Goal: Find specific page/section: Find specific page/section

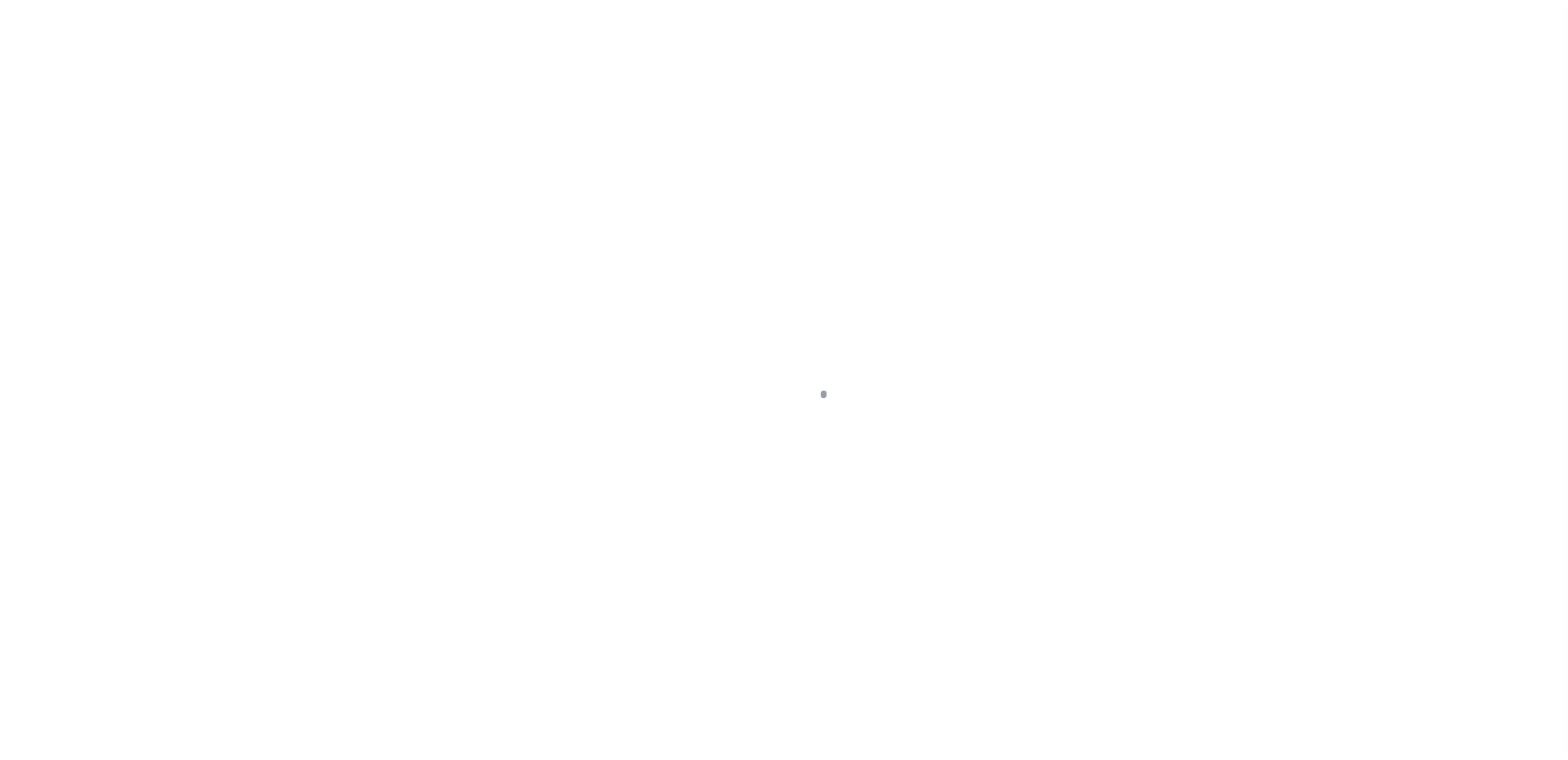
scroll to position [45, 0]
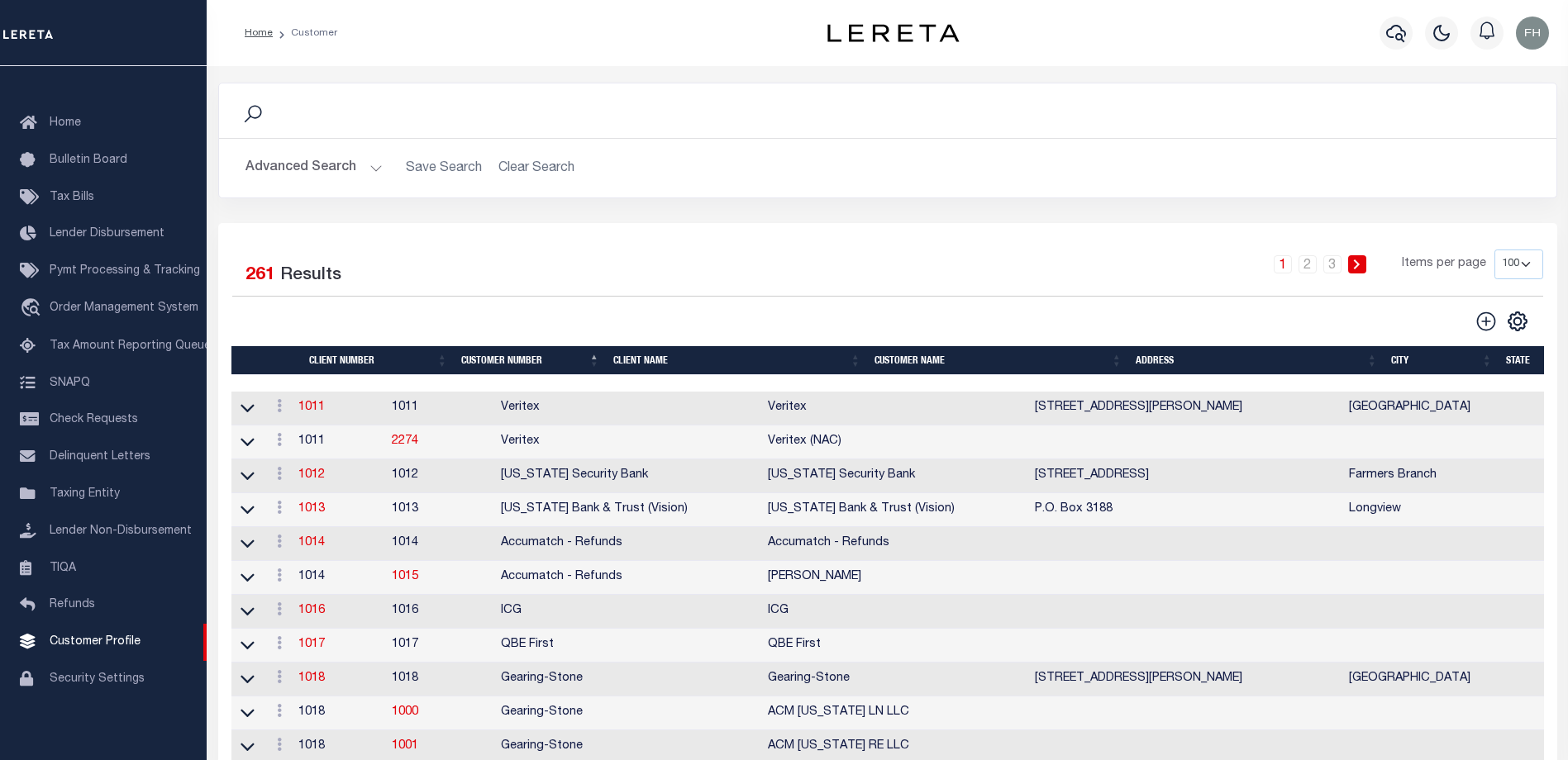
click at [629, 361] on th "Client Name" at bounding box center [737, 361] width 262 height 29
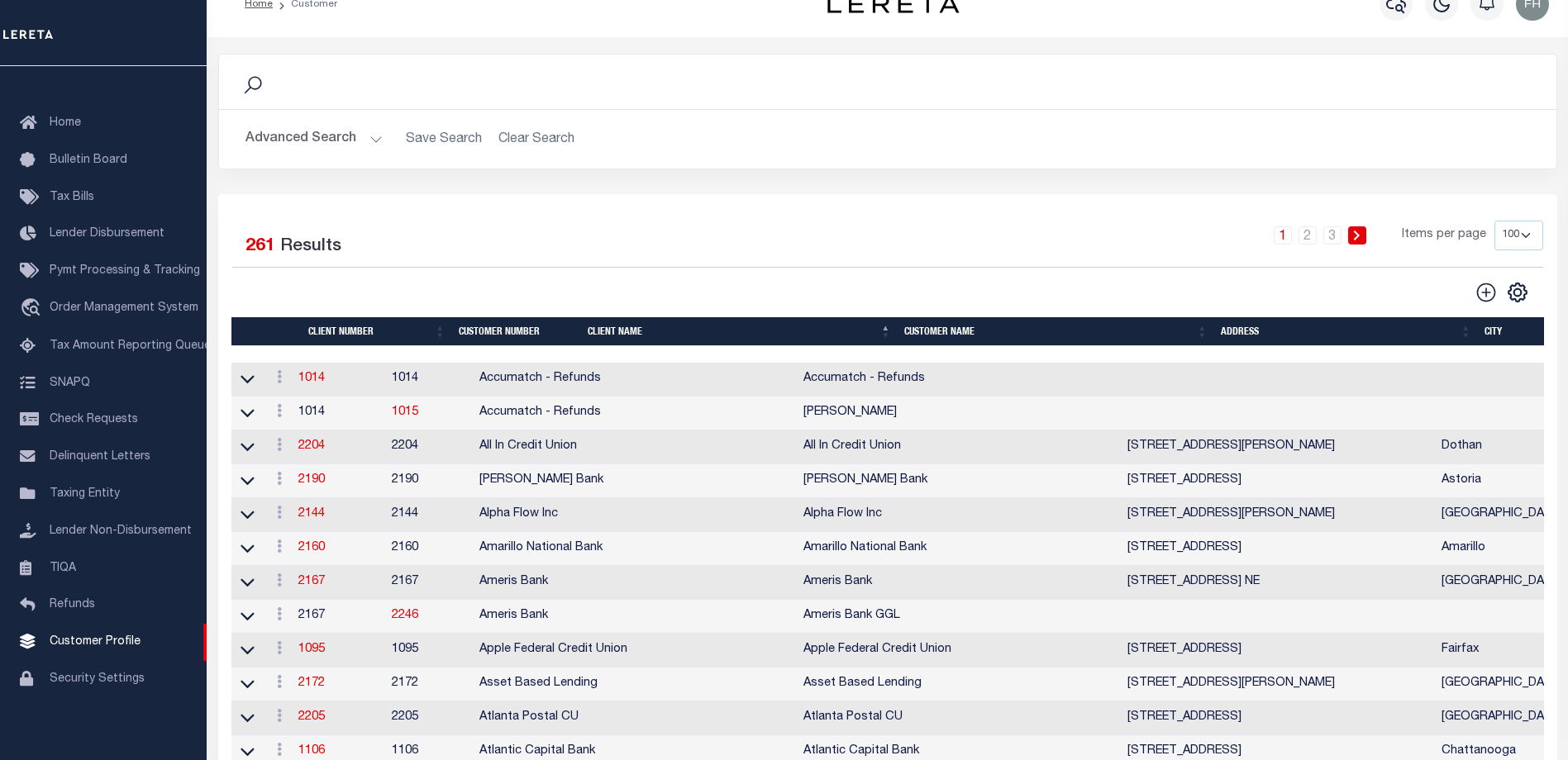
scroll to position [0, 0]
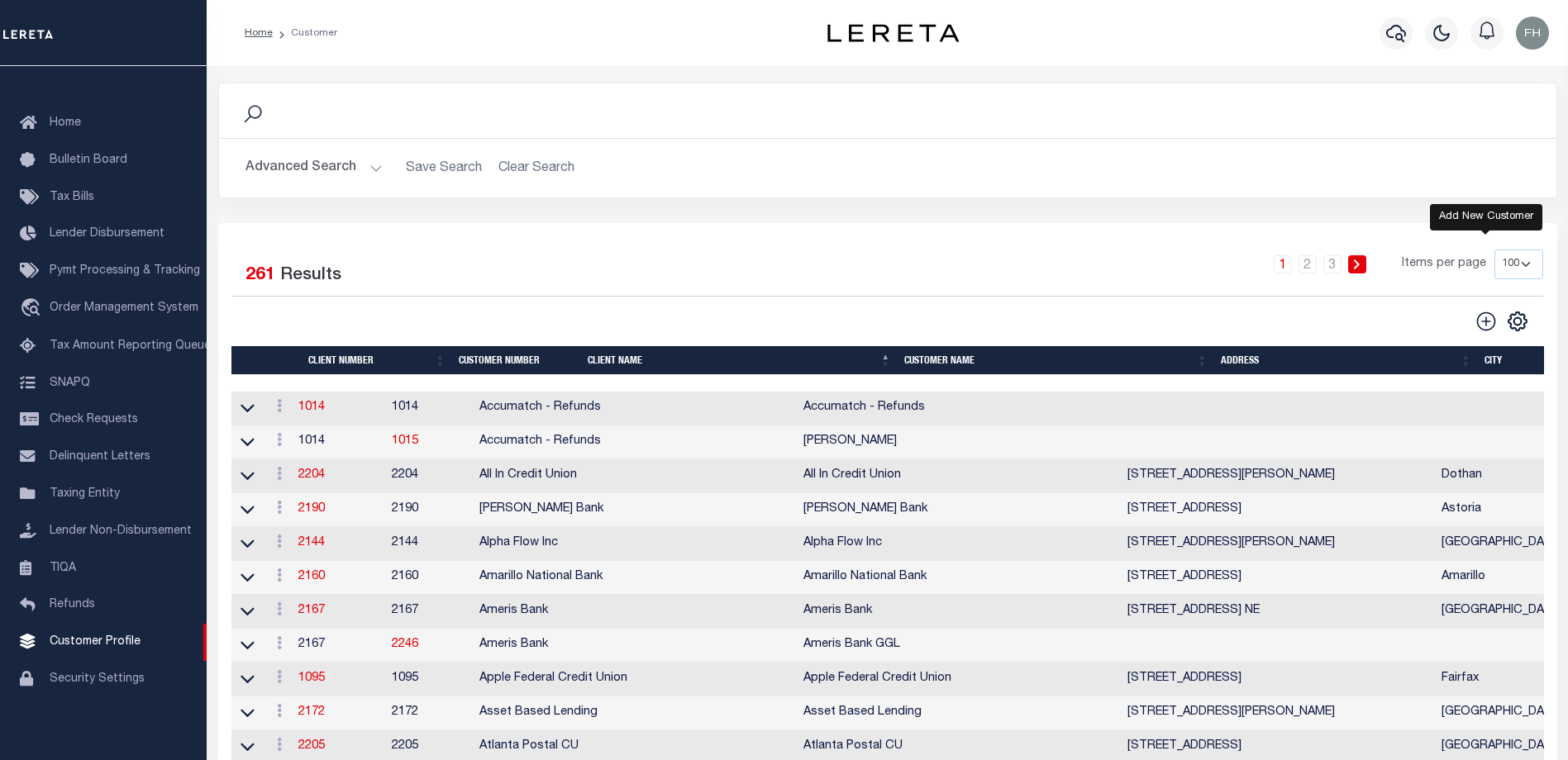
click at [1483, 322] on icon at bounding box center [1486, 321] width 22 height 22
type input "0"
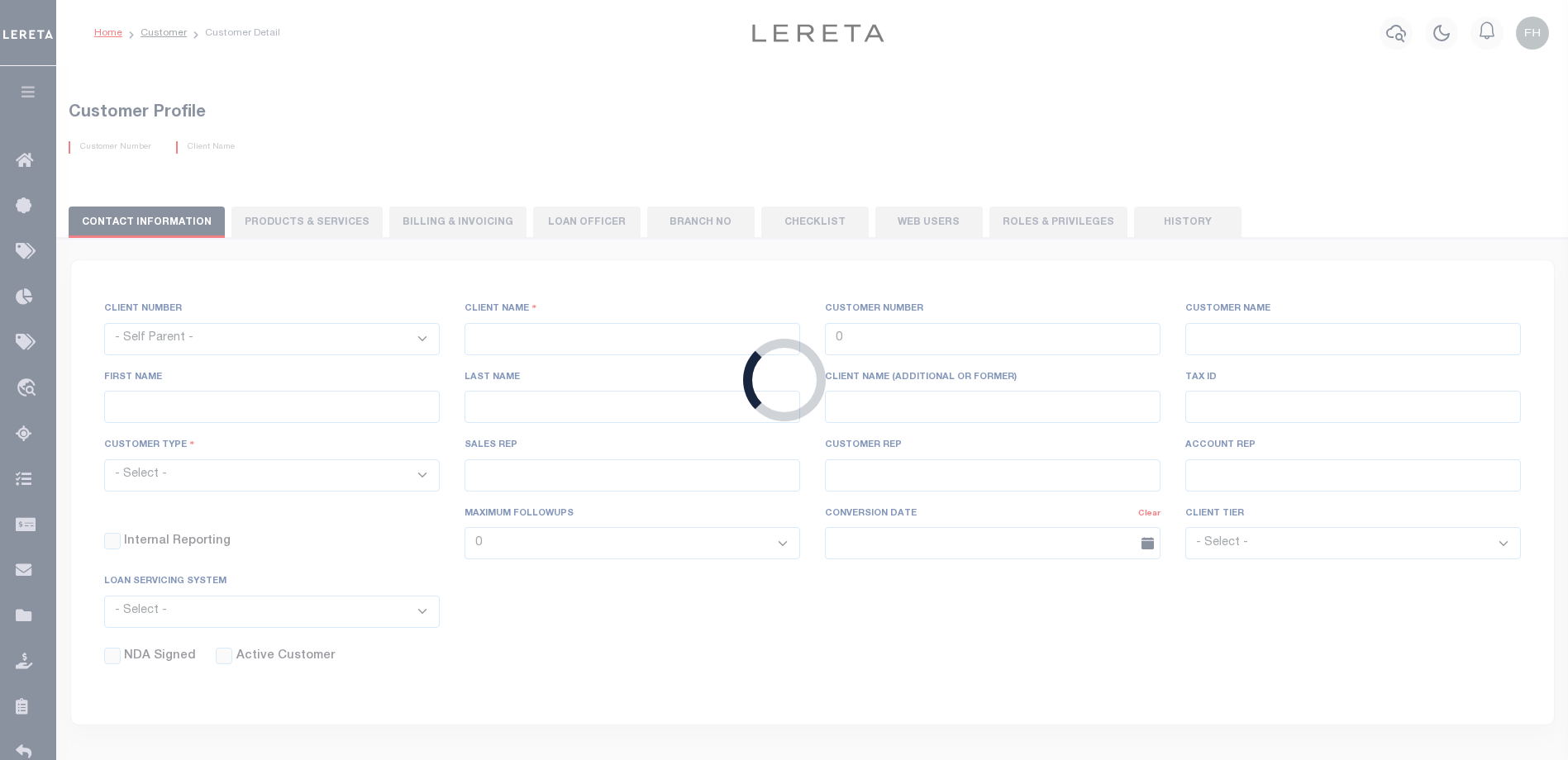
checkbox input "false"
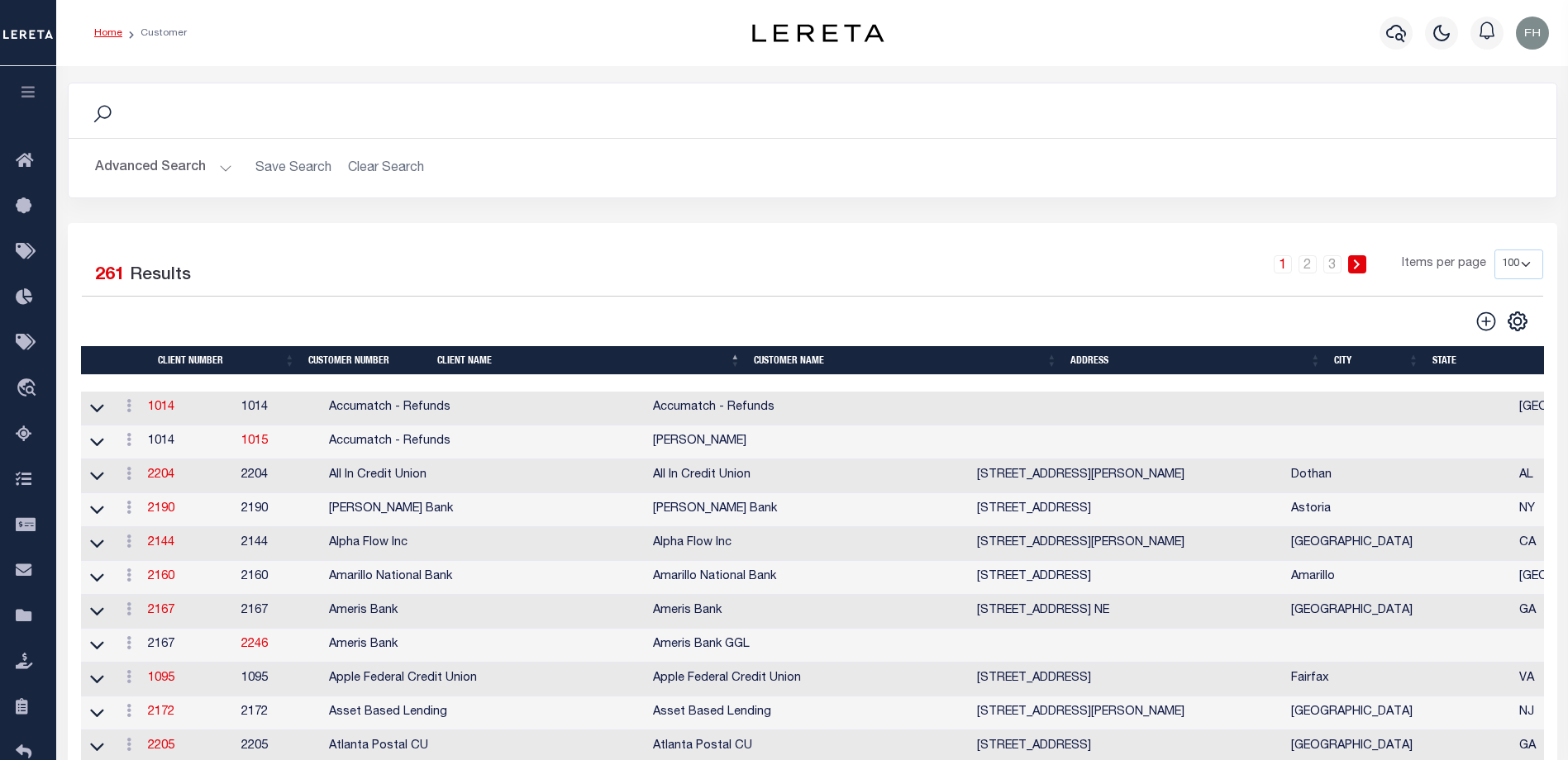
click at [1515, 266] on select "100 200 400" at bounding box center [1518, 264] width 49 height 30
select select "200"
click at [1494, 249] on select "100 200 400" at bounding box center [1518, 264] width 49 height 30
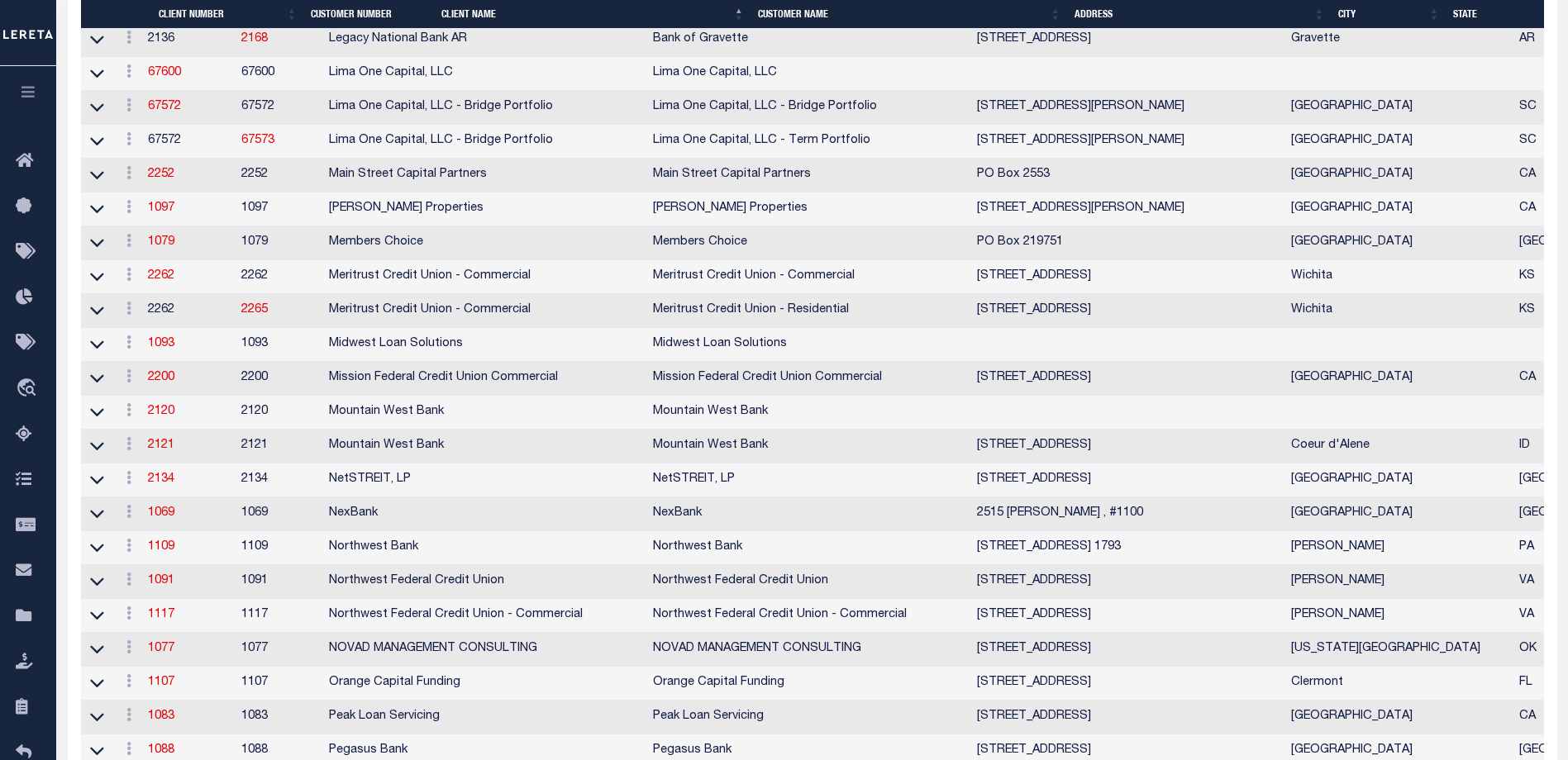
scroll to position [5105, 0]
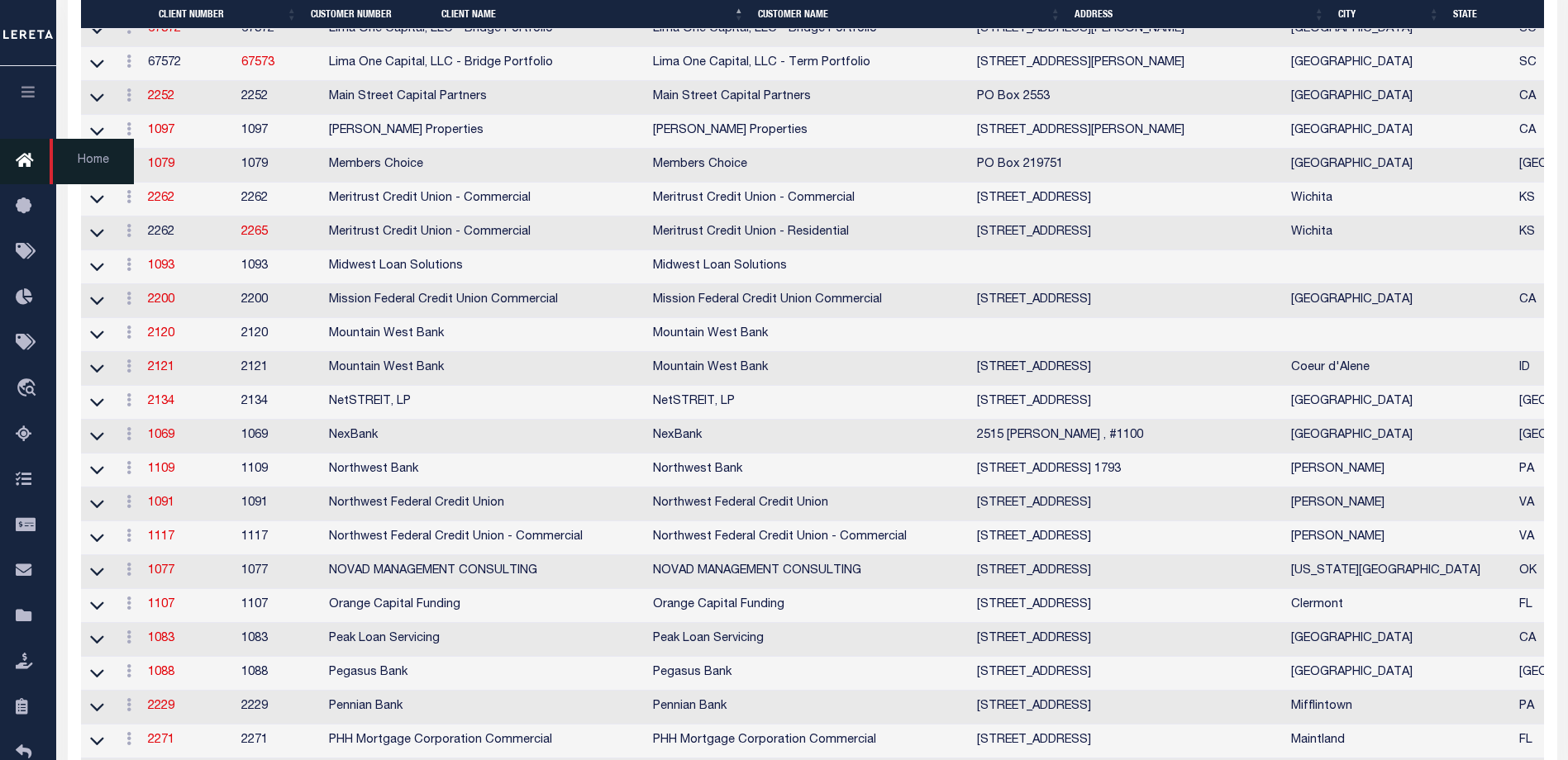
click at [17, 157] on icon at bounding box center [29, 161] width 27 height 21
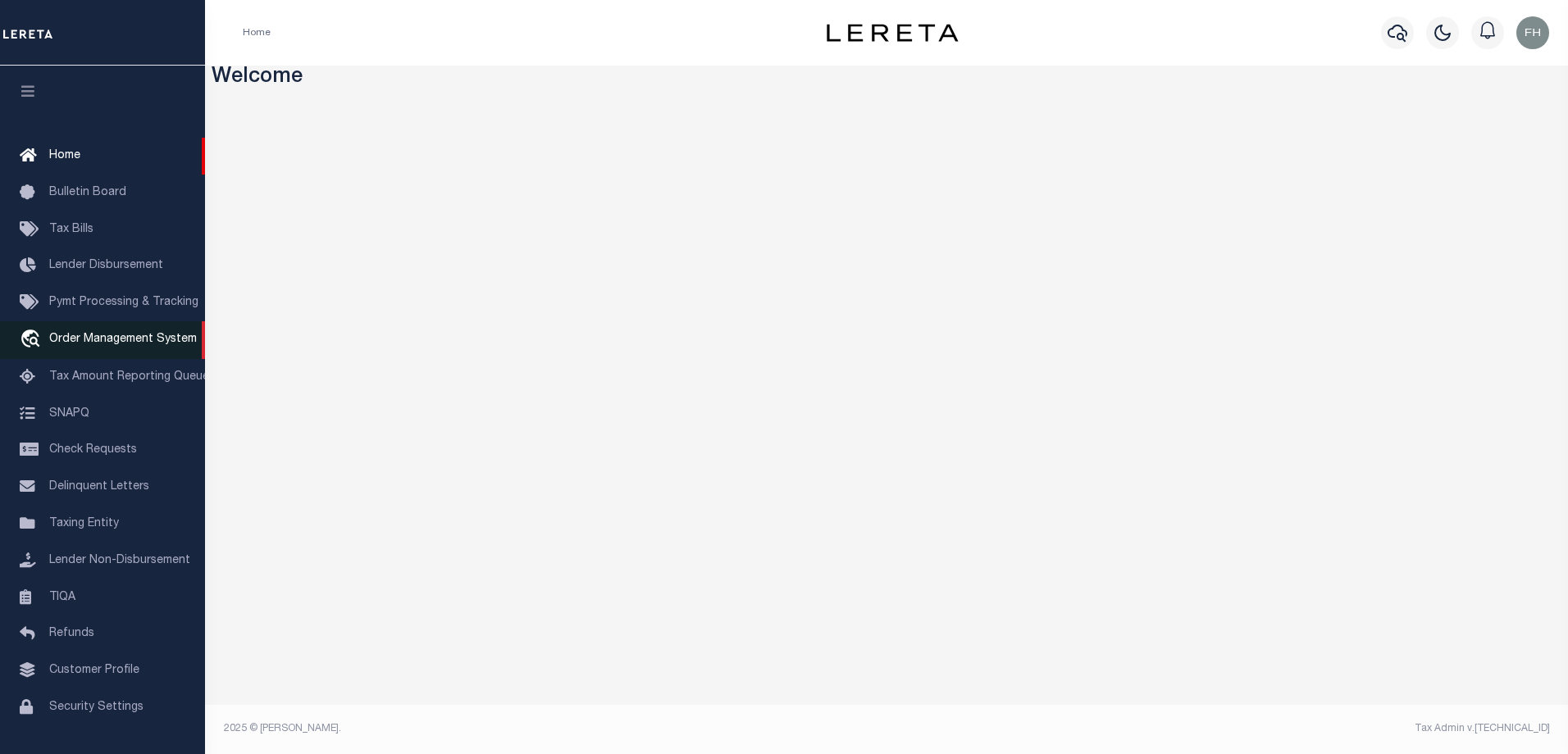
click at [105, 341] on span "Order Management System" at bounding box center [123, 339] width 148 height 11
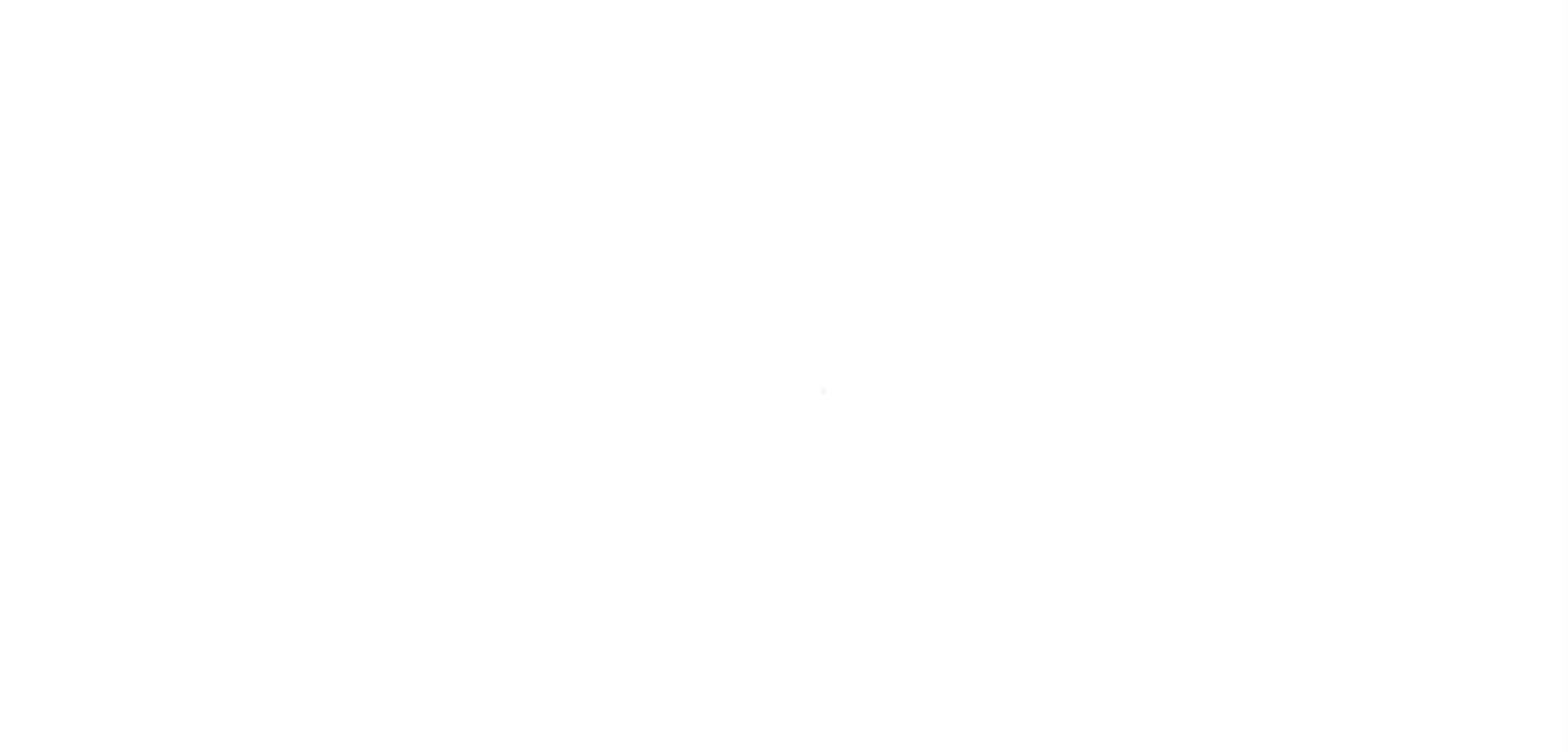
scroll to position [45, 0]
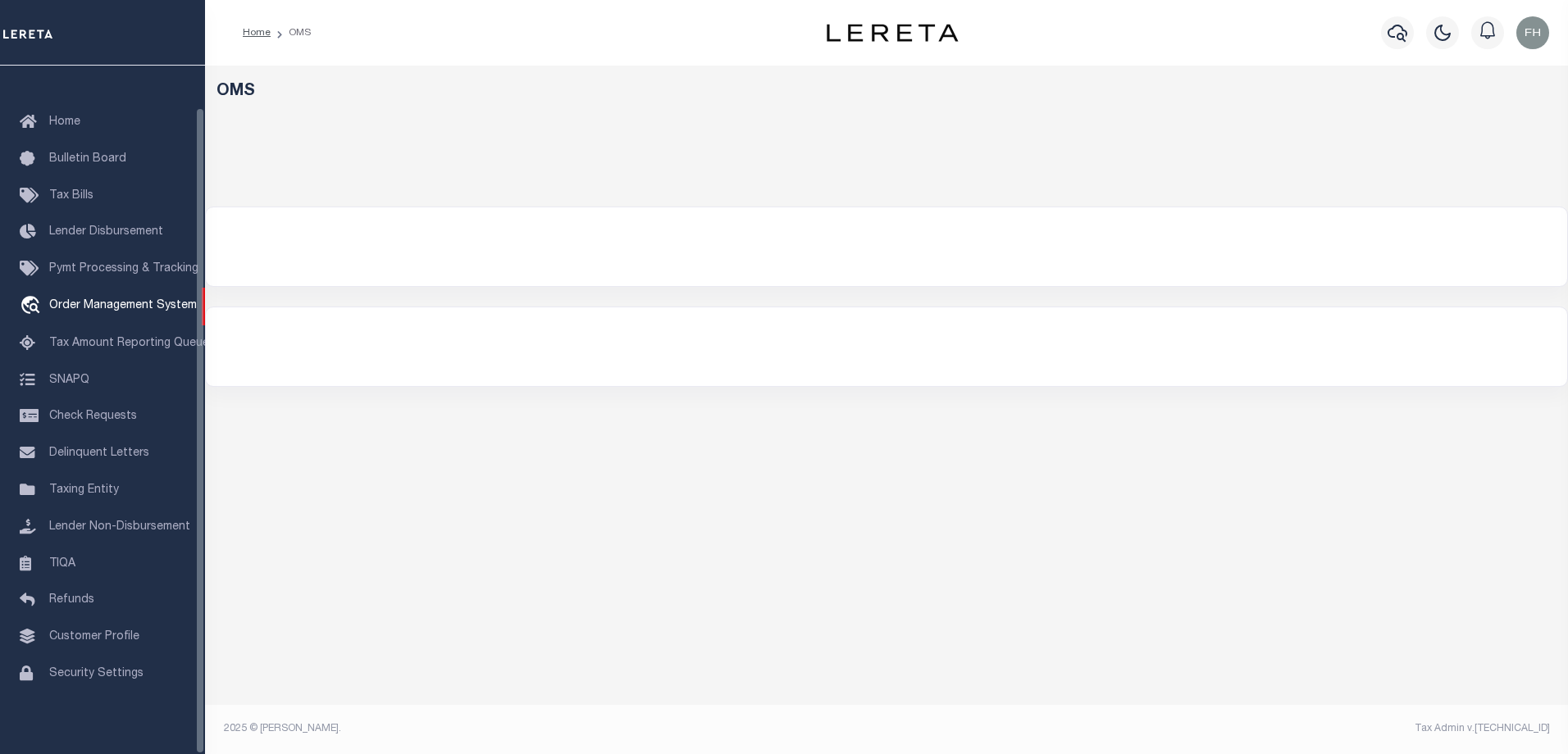
select select "200"
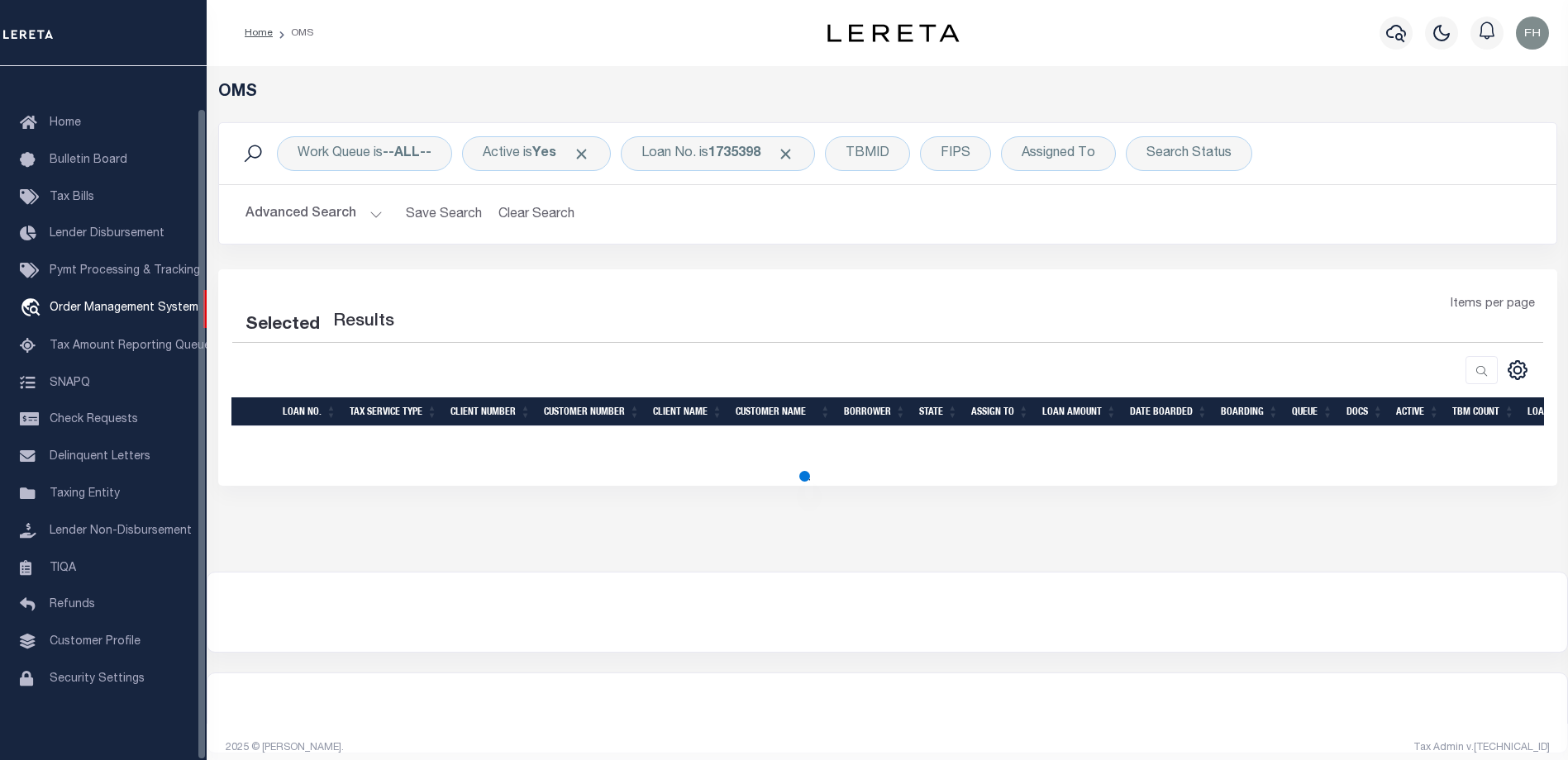
select select "200"
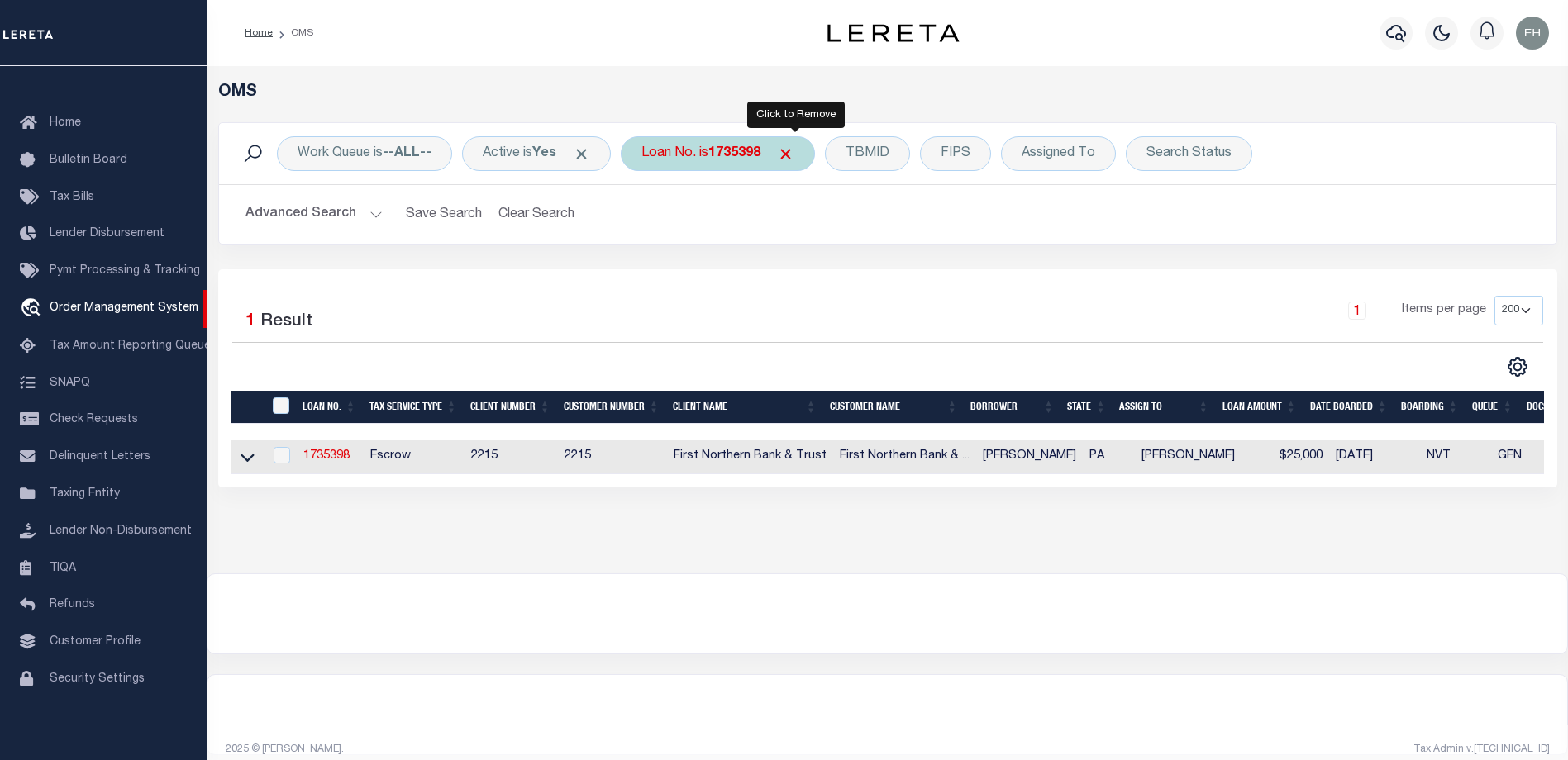
click at [793, 150] on span "Click to Remove" at bounding box center [786, 154] width 17 height 17
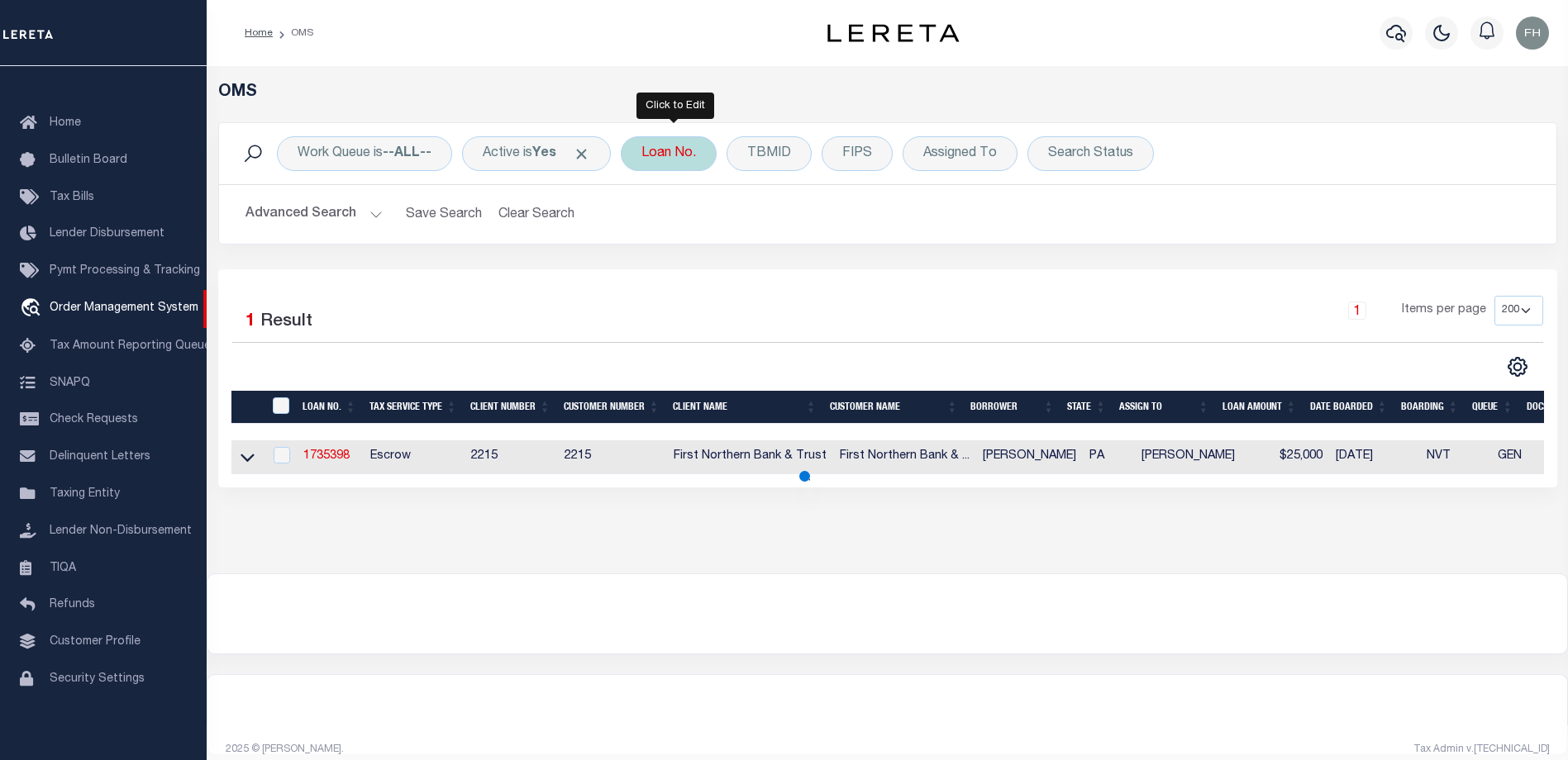
click at [708, 156] on div "Loan No." at bounding box center [668, 154] width 95 height 34
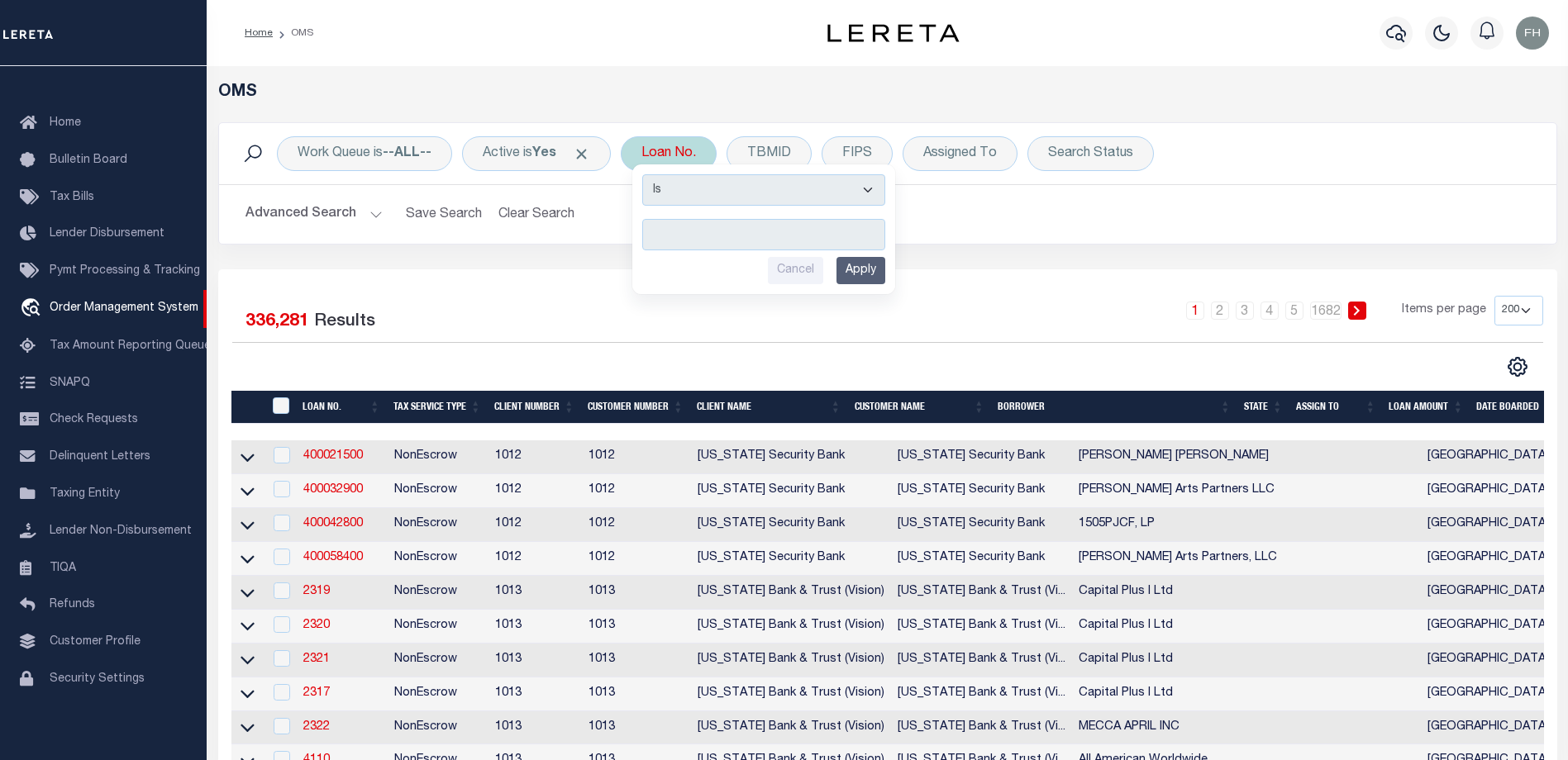
type input "81003058"
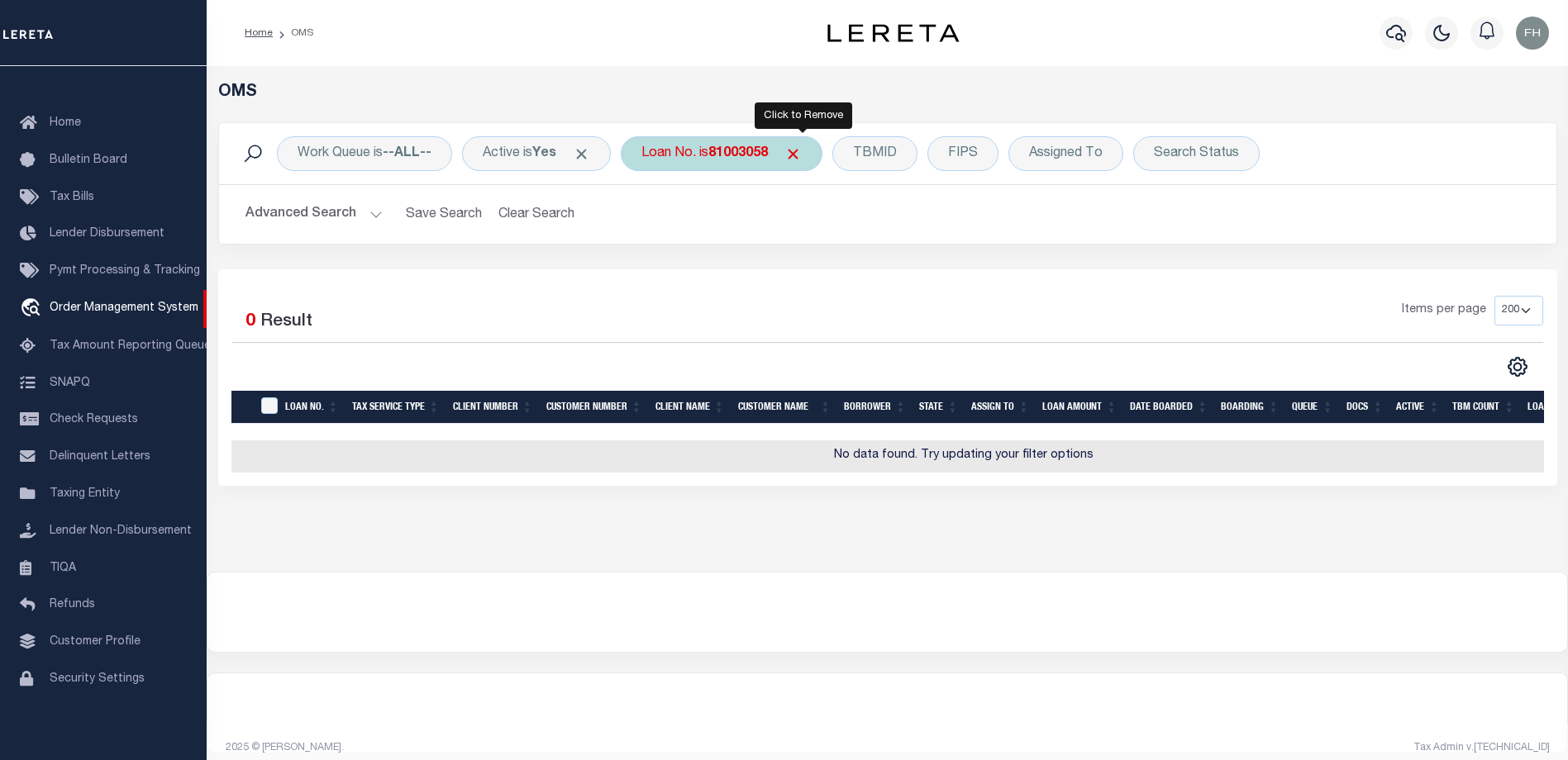
click at [802, 152] on span "Click to Remove" at bounding box center [793, 154] width 17 height 17
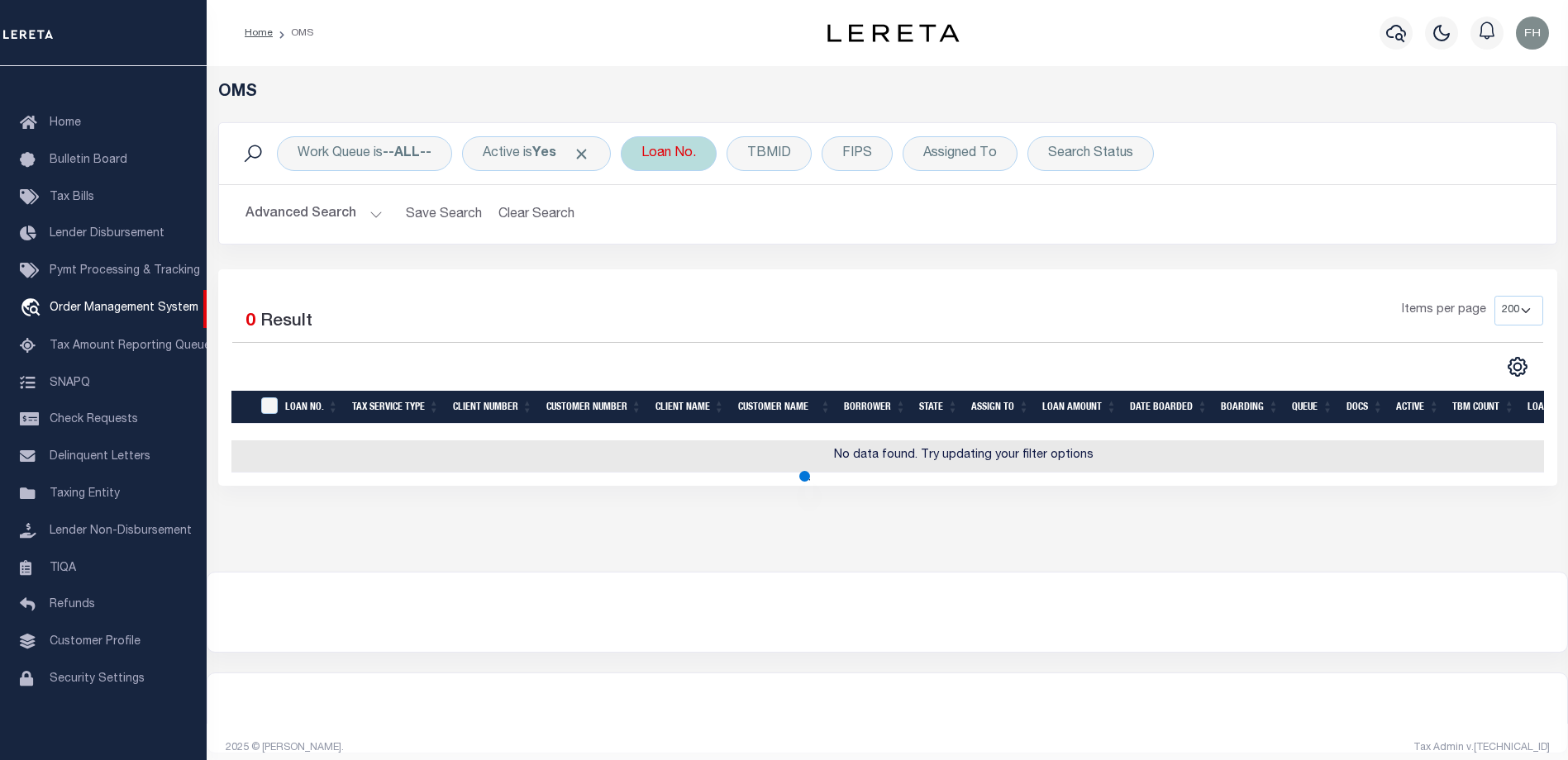
click at [712, 158] on div "Loan No." at bounding box center [668, 154] width 95 height 34
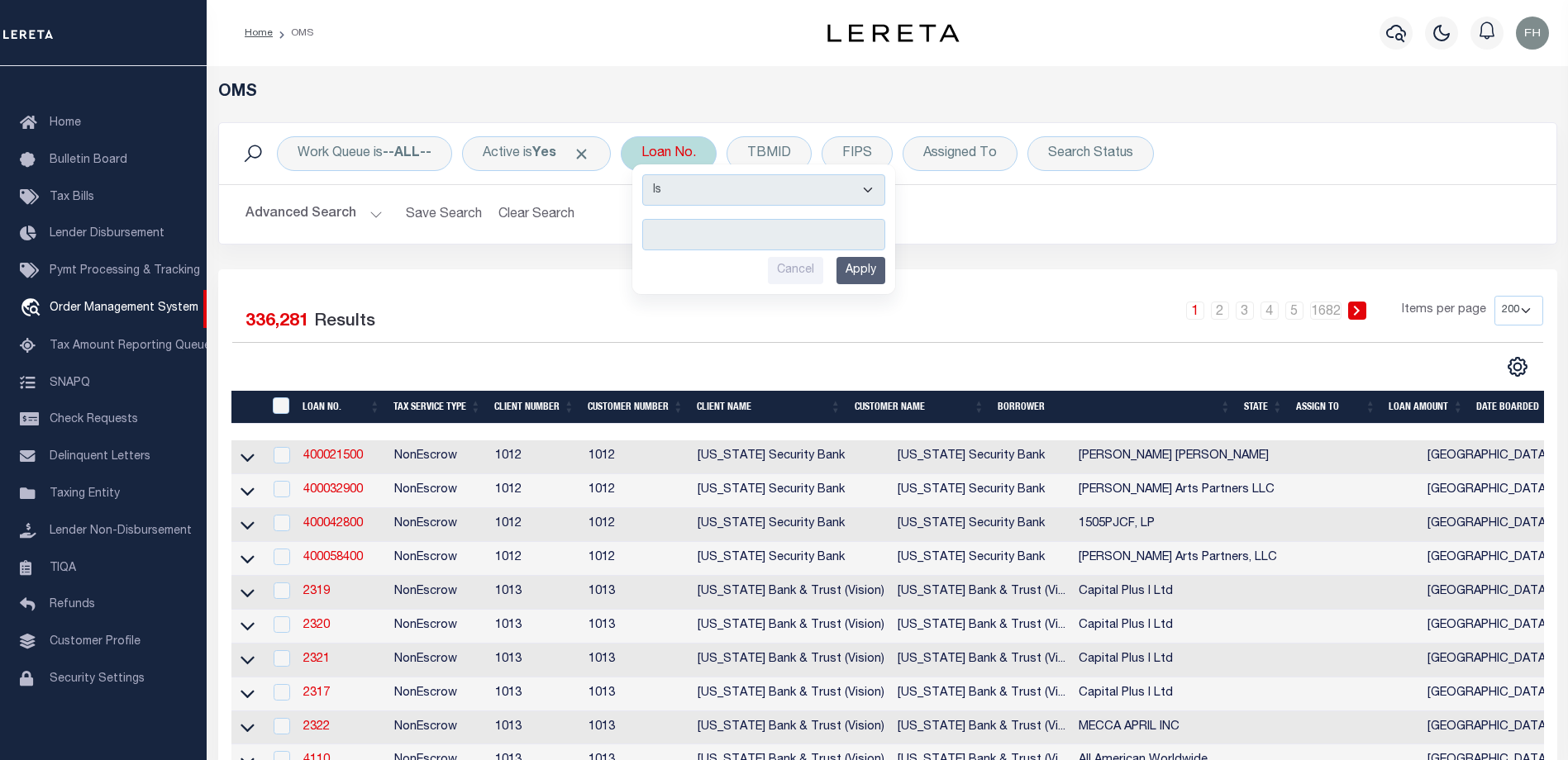
click at [716, 233] on input "text" at bounding box center [764, 234] width 243 height 32
type input "10010285"
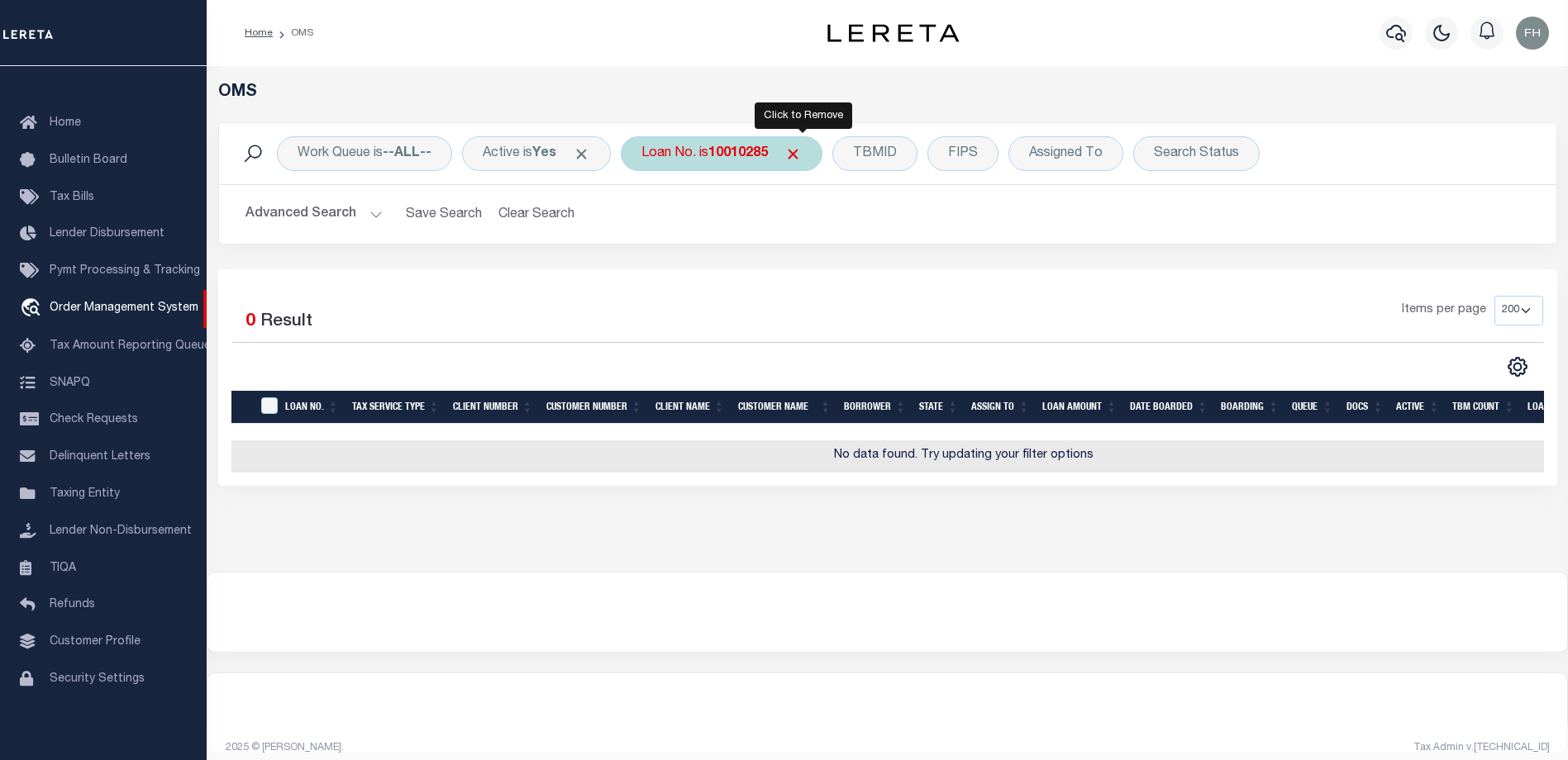
click at [798, 154] on span "Click to Remove" at bounding box center [793, 154] width 17 height 17
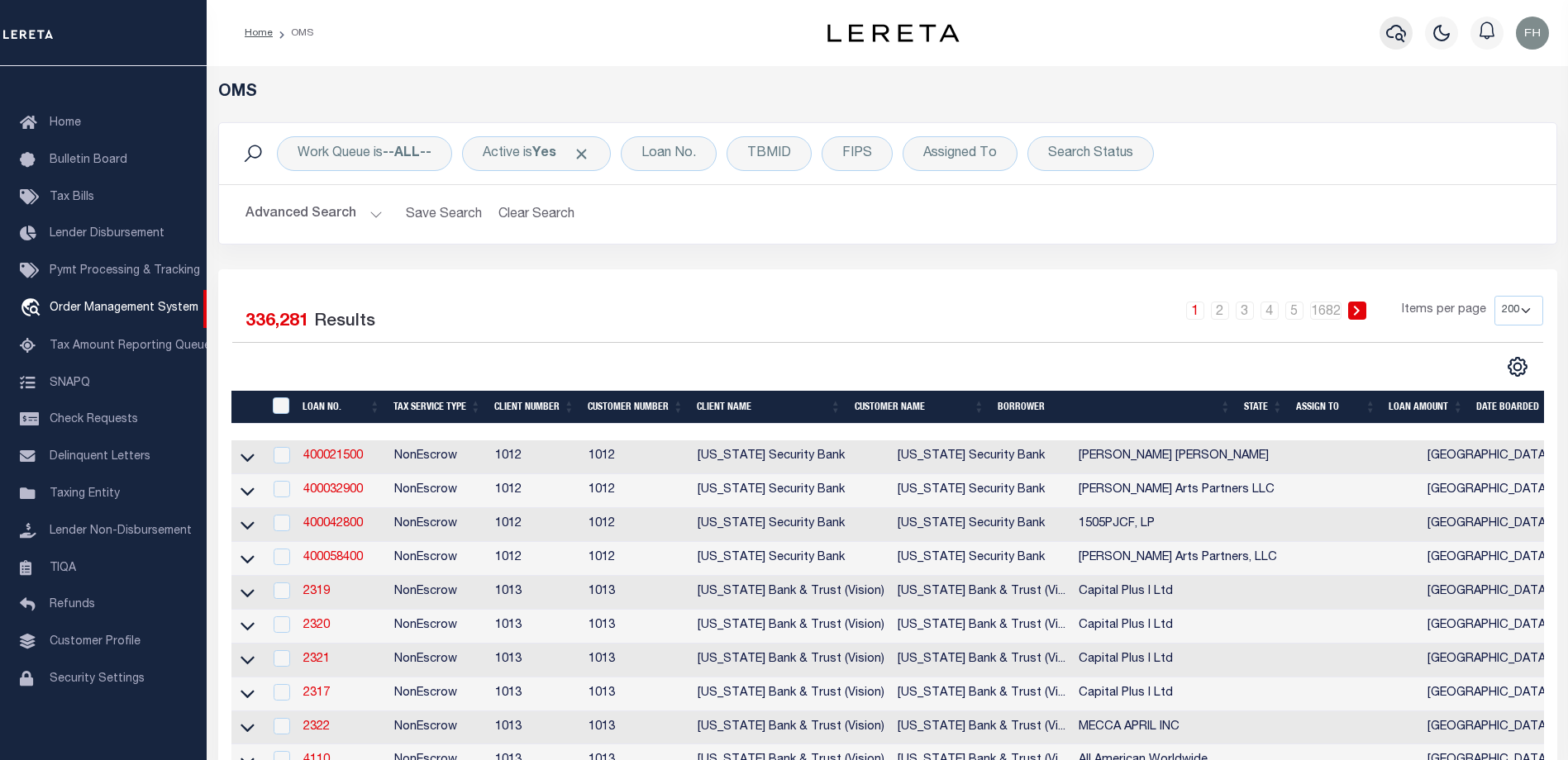
click at [1400, 34] on icon "button" at bounding box center [1395, 33] width 20 height 17
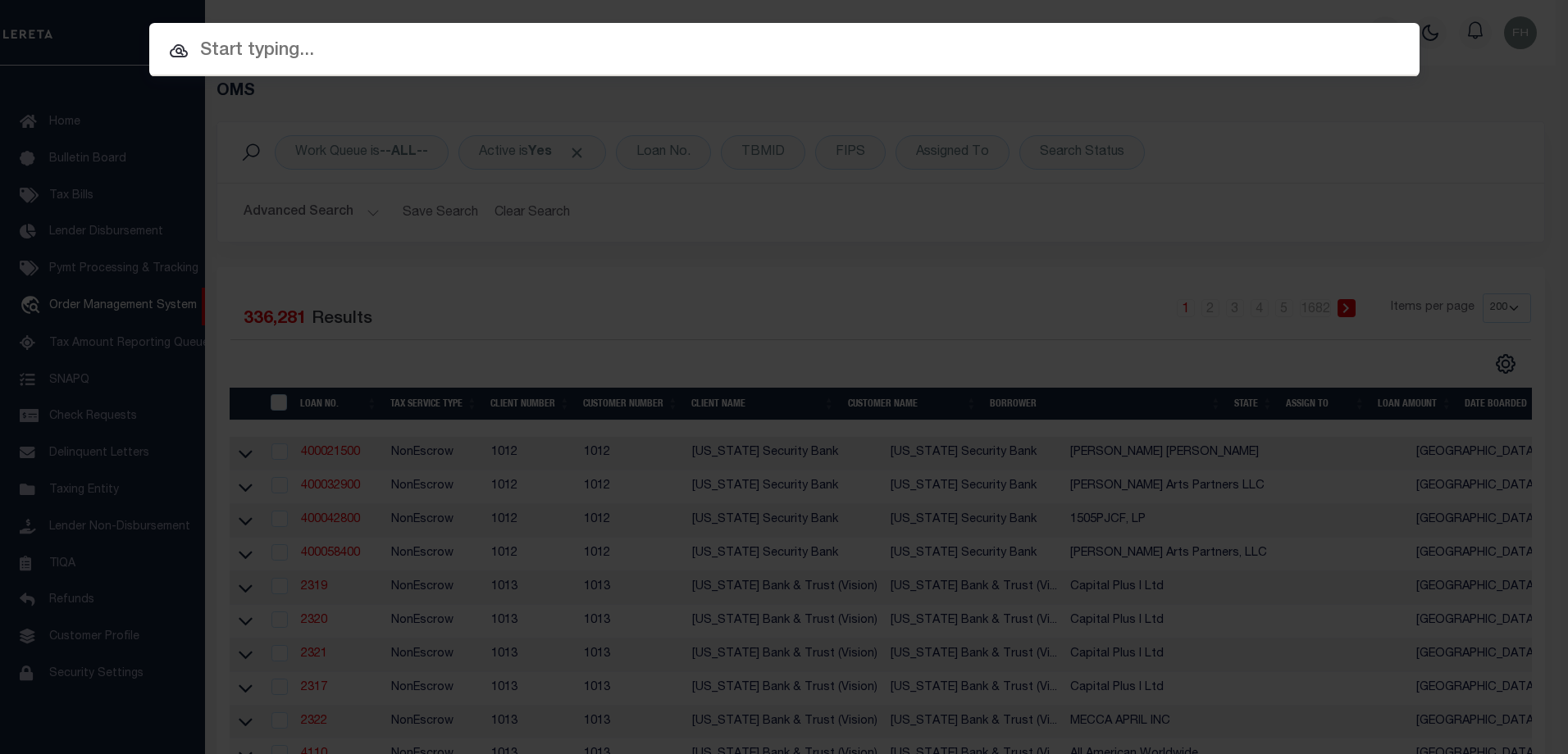
paste input "10010285"
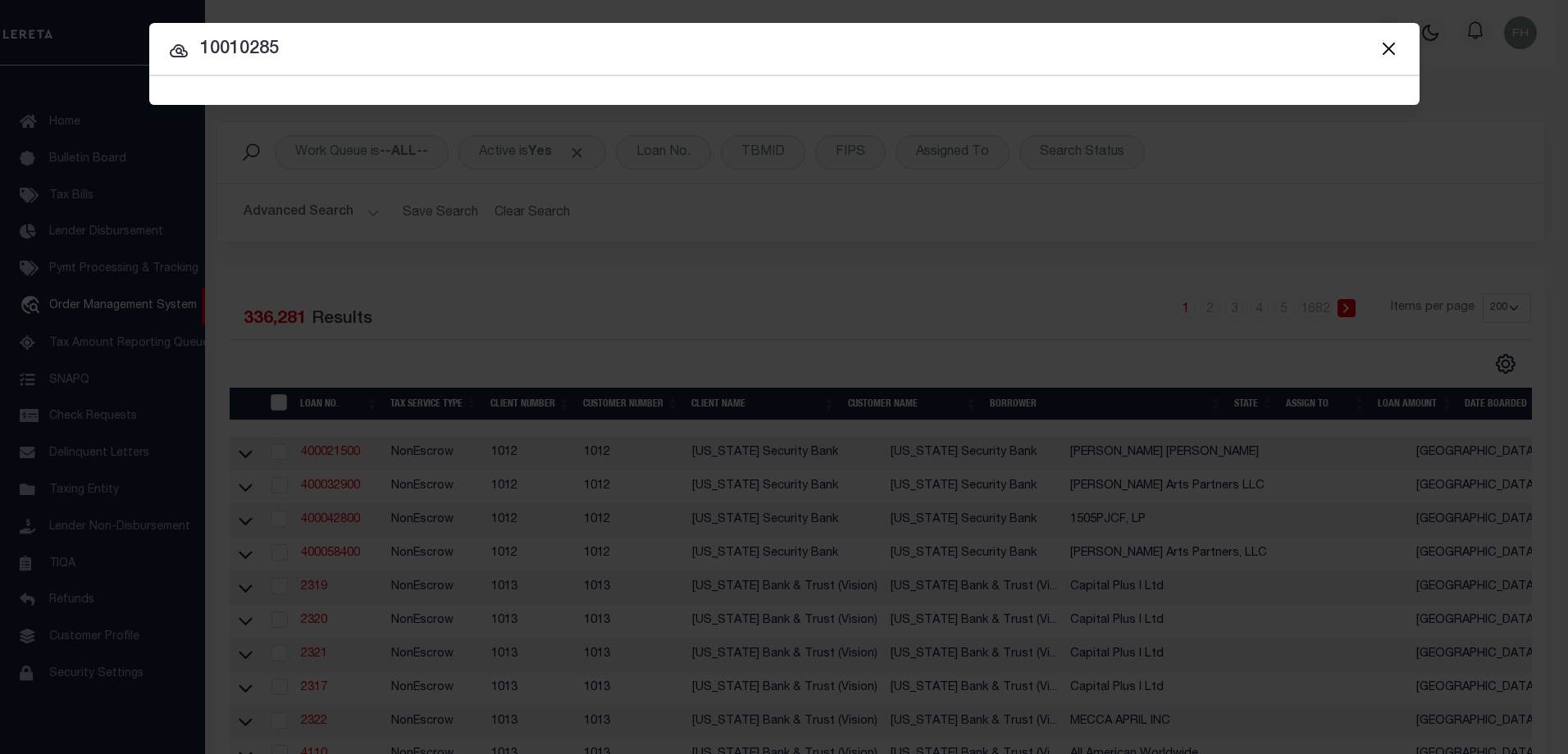
type input "10010285"
